Goal: Task Accomplishment & Management: Complete application form

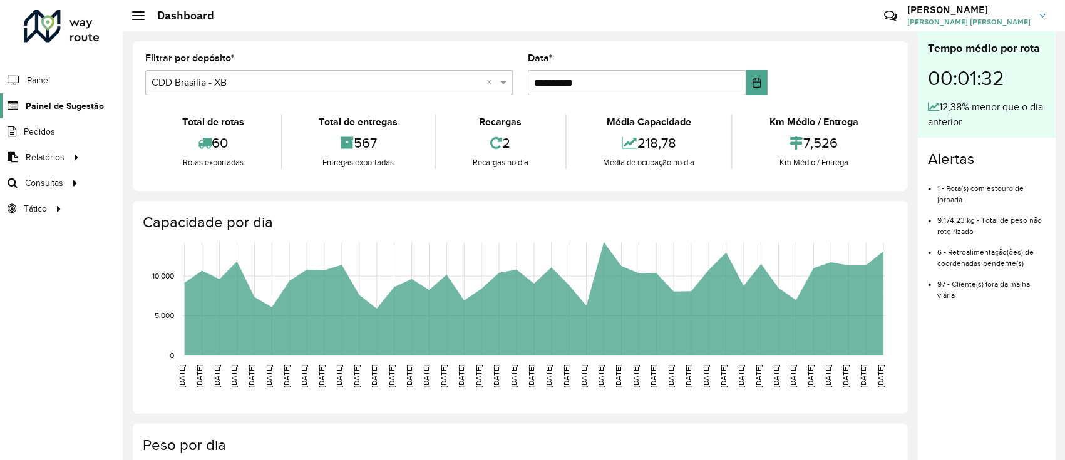
click at [68, 102] on span "Painel de Sugestão" at bounding box center [65, 106] width 78 height 13
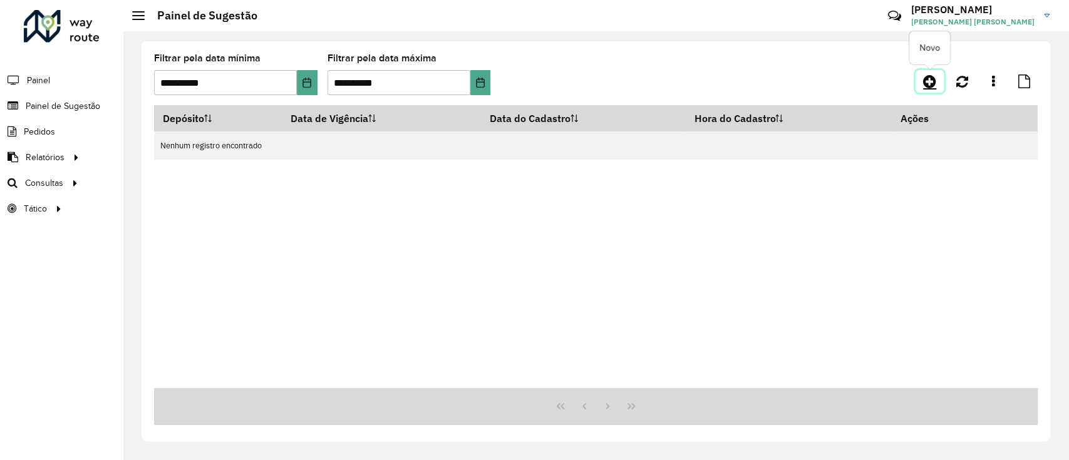
click at [933, 77] on icon at bounding box center [929, 81] width 13 height 15
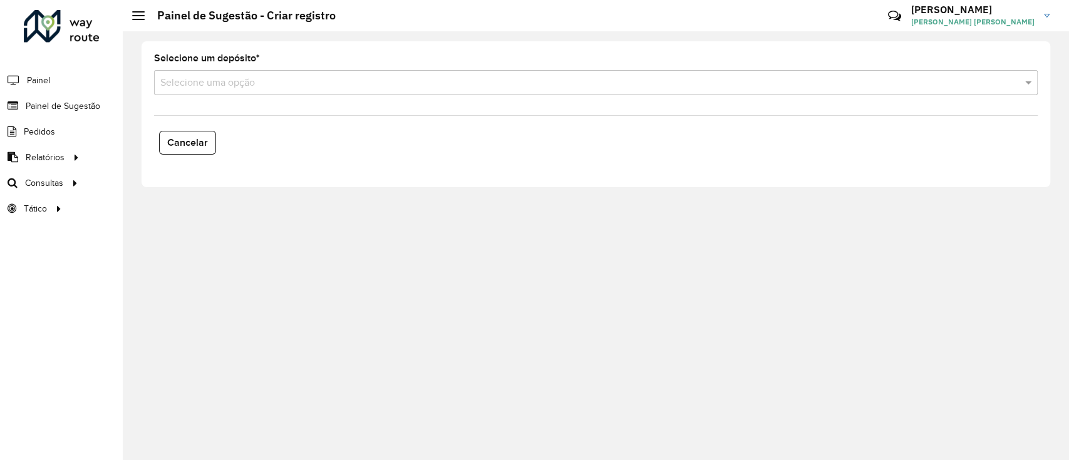
click at [341, 83] on input "text" at bounding box center [583, 83] width 846 height 15
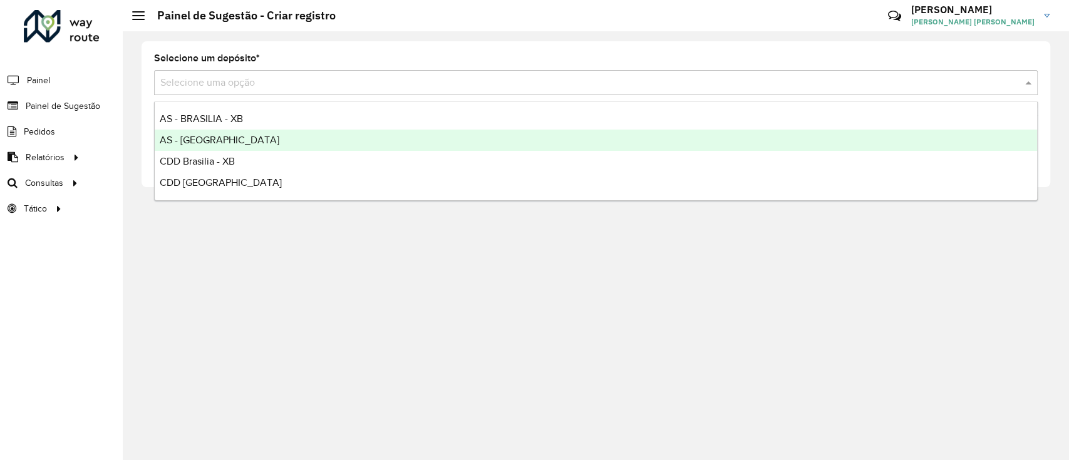
click at [282, 133] on div "AS - [GEOGRAPHIC_DATA]" at bounding box center [596, 140] width 882 height 21
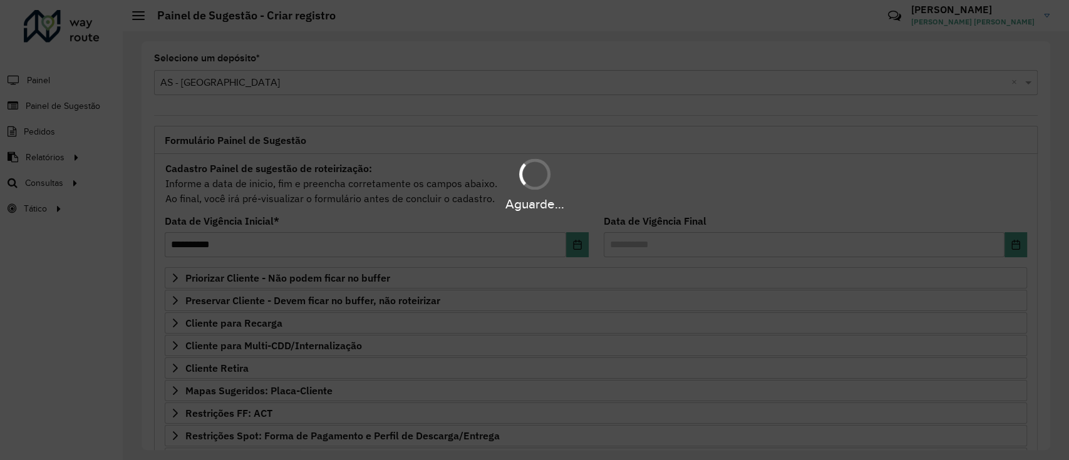
click at [286, 67] on div "Aguarde..." at bounding box center [534, 230] width 1069 height 460
click at [282, 78] on div "Aguarde..." at bounding box center [534, 230] width 1069 height 460
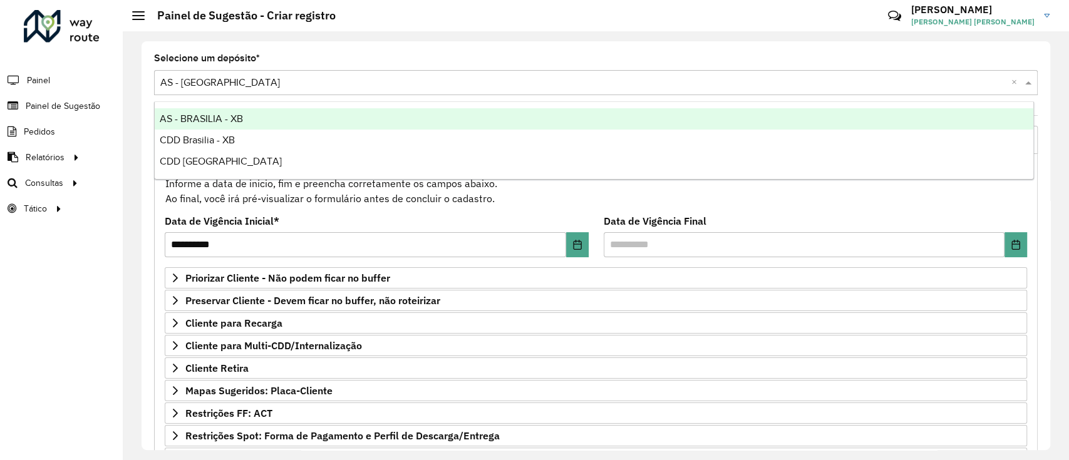
click at [282, 78] on input "text" at bounding box center [583, 83] width 846 height 15
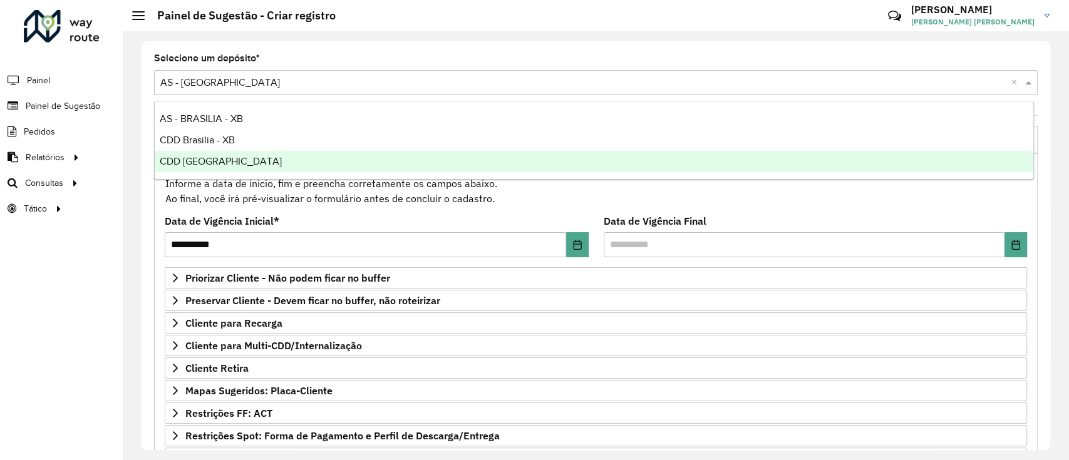
click at [271, 153] on div "CDD [GEOGRAPHIC_DATA]" at bounding box center [594, 161] width 879 height 21
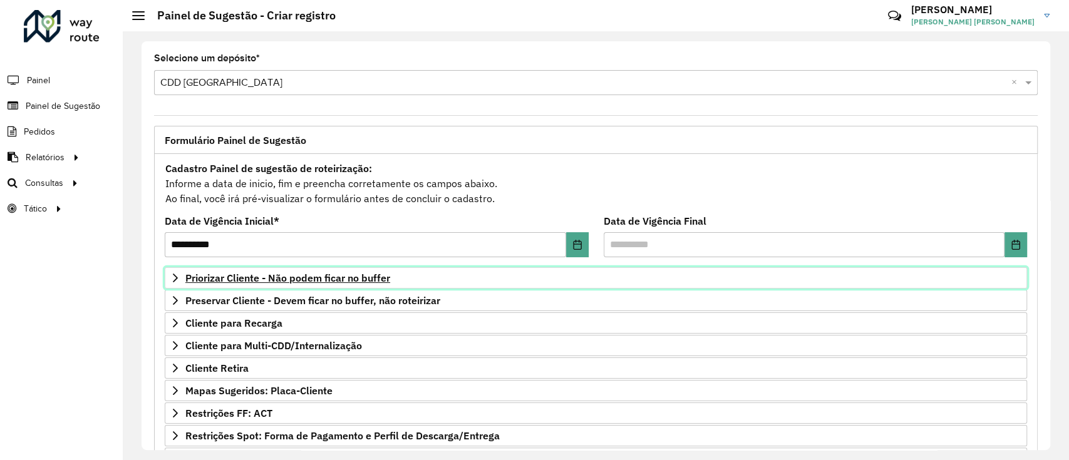
click at [334, 278] on span "Priorizar Cliente - Não podem ficar no buffer" at bounding box center [287, 278] width 205 height 10
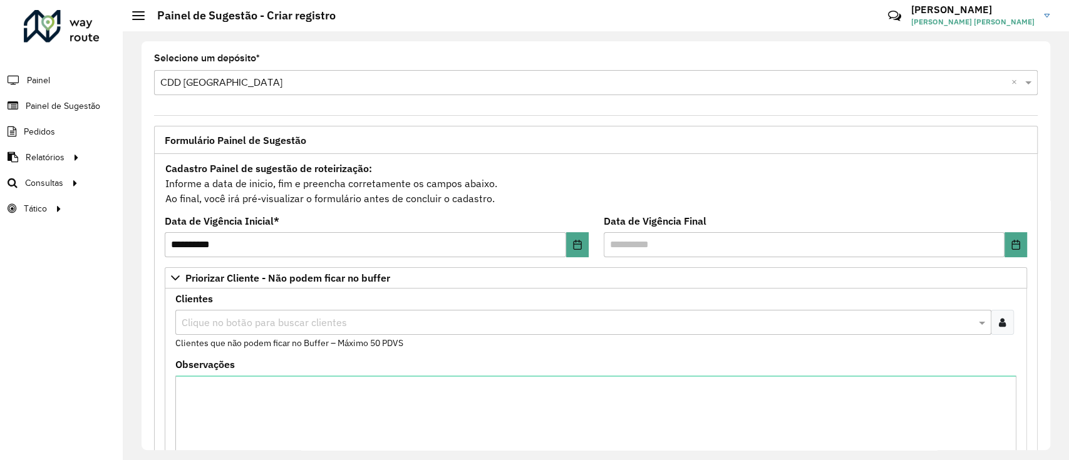
click at [1001, 321] on icon at bounding box center [1002, 323] width 7 height 10
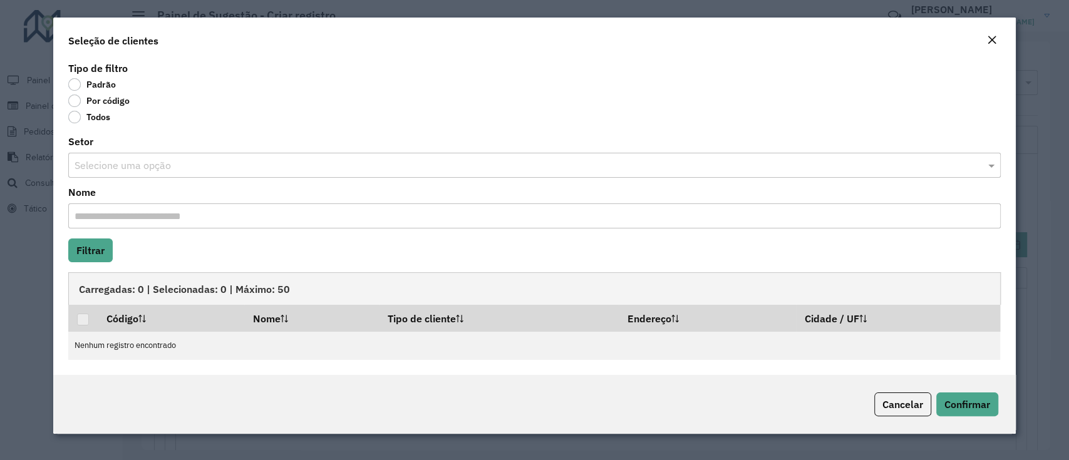
click at [71, 105] on label "Por código" at bounding box center [98, 101] width 61 height 13
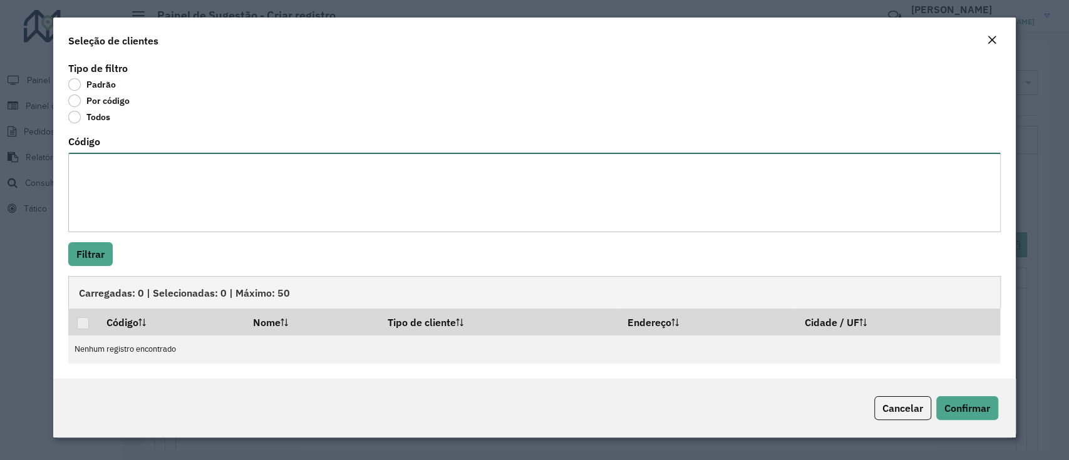
click at [146, 196] on textarea "Código" at bounding box center [534, 193] width 932 height 80
paste textarea "***** **** **** **** **** **** **** **** **** **** **** **** **** **** **** ***…"
type textarea "***** **** **** **** **** **** **** **** **** **** **** **** **** **** **** ***…"
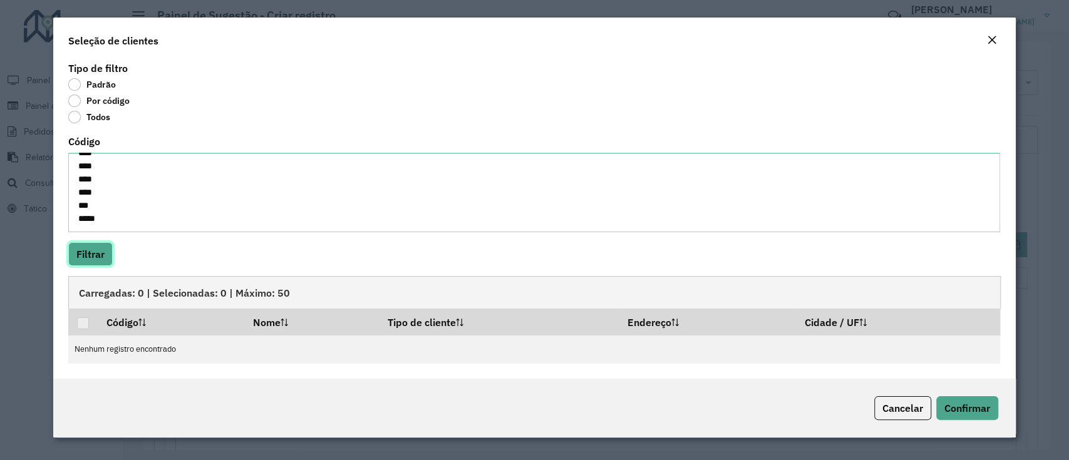
click at [98, 249] on button "Filtrar" at bounding box center [90, 254] width 44 height 24
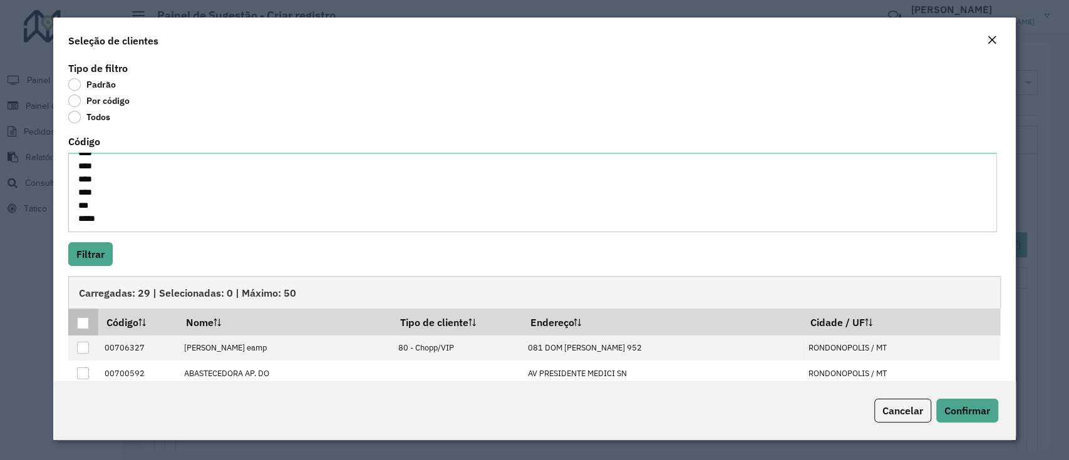
click at [84, 321] on div at bounding box center [83, 324] width 12 height 12
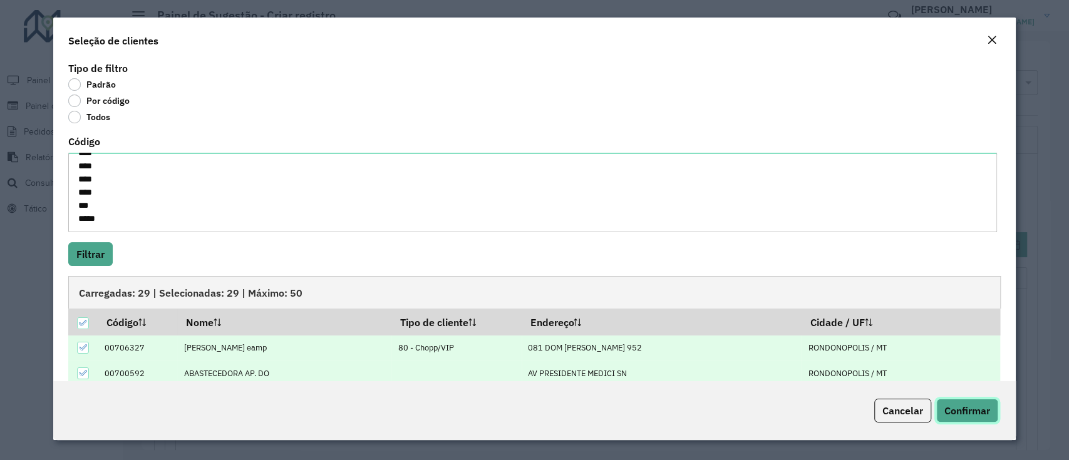
click at [973, 410] on span "Confirmar" at bounding box center [967, 411] width 46 height 13
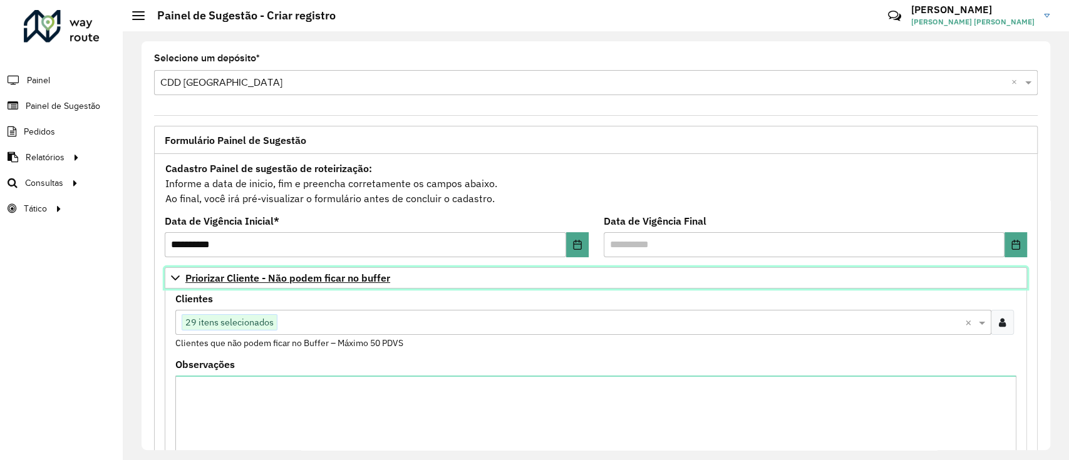
click at [257, 273] on span "Priorizar Cliente - Não podem ficar no buffer" at bounding box center [287, 278] width 205 height 10
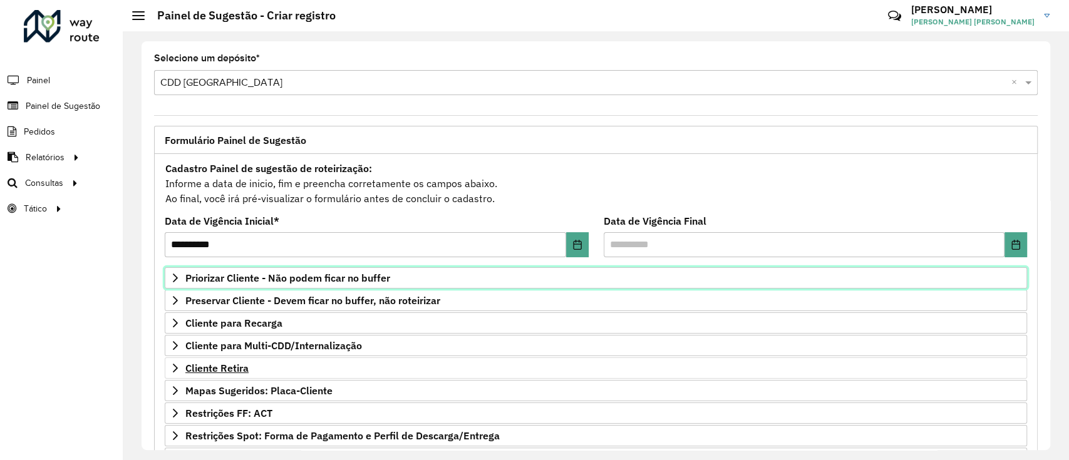
scroll to position [161, 0]
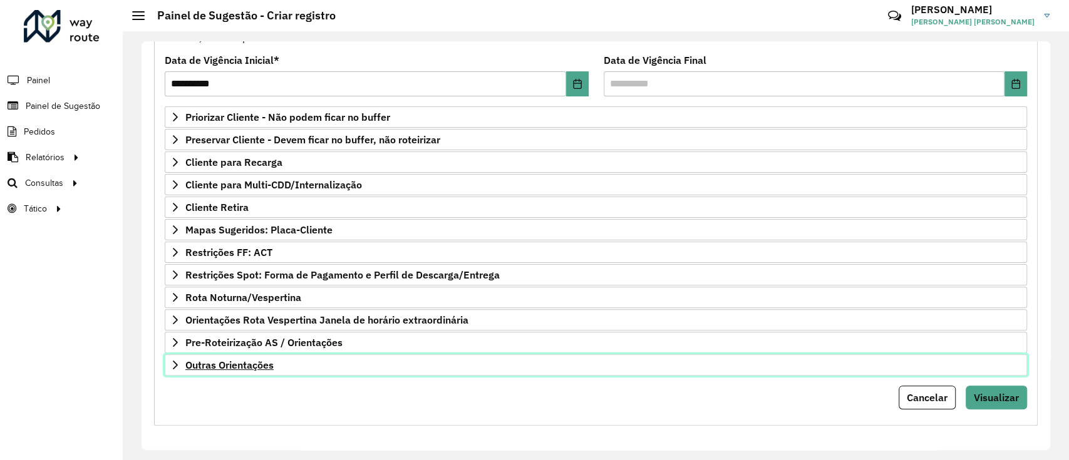
click at [248, 360] on span "Outras Orientações" at bounding box center [229, 365] width 88 height 10
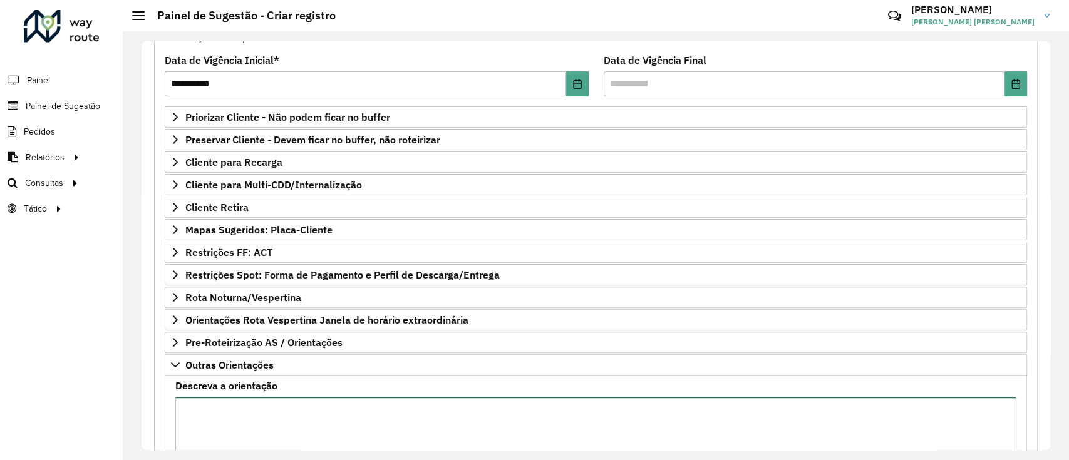
click at [317, 422] on textarea "Descreva a orientação" at bounding box center [595, 450] width 841 height 106
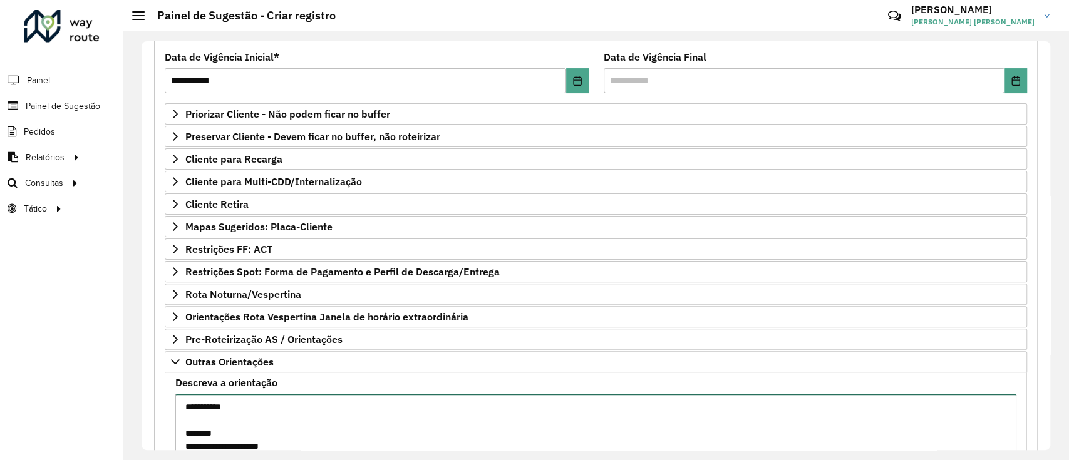
scroll to position [177, 0]
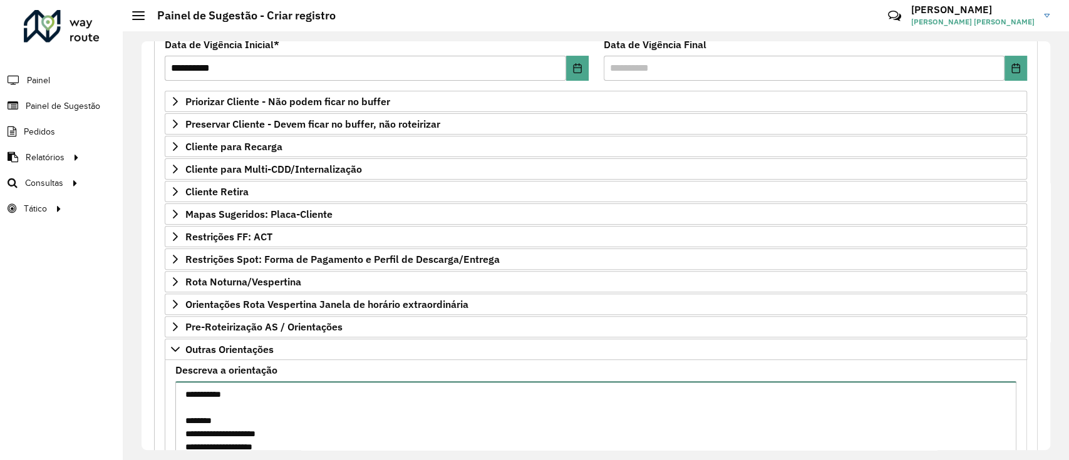
type textarea "**********"
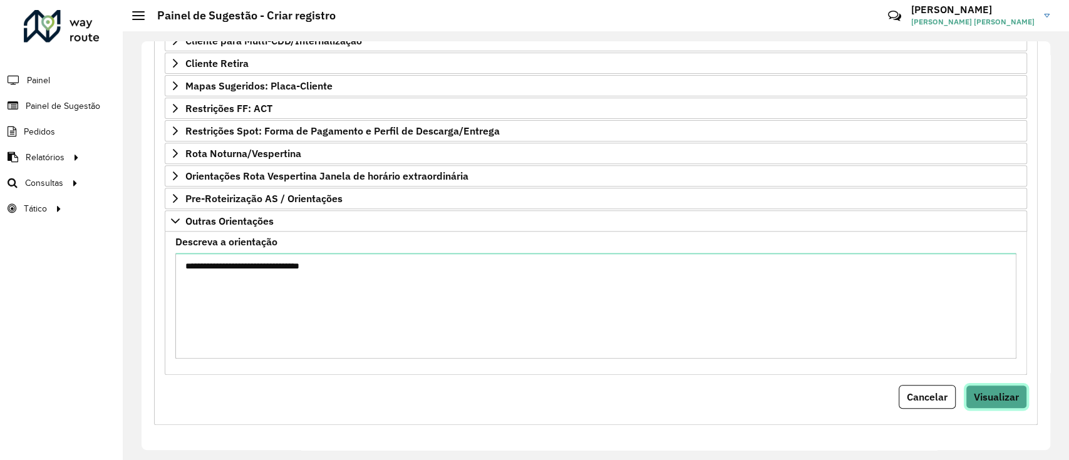
click at [1001, 398] on span "Visualizar" at bounding box center [996, 397] width 45 height 13
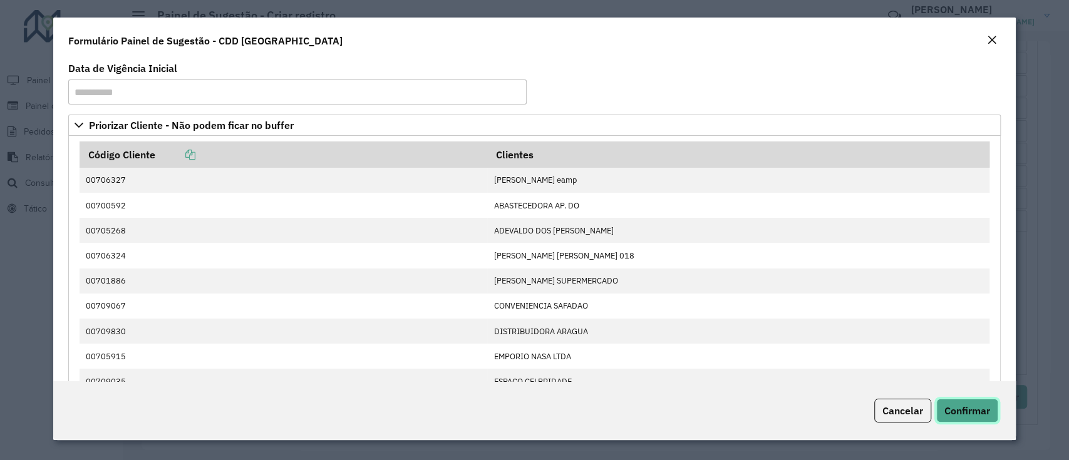
click at [976, 410] on span "Confirmar" at bounding box center [967, 411] width 46 height 13
